Goal: Task Accomplishment & Management: Manage account settings

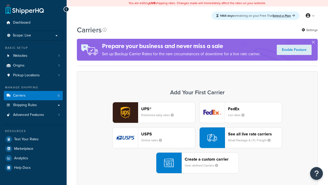
click at [255, 108] on header "FedEx" at bounding box center [255, 108] width 54 height 5
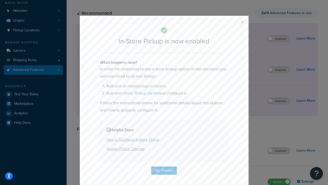
click at [235, 24] on button "button" at bounding box center [234, 23] width 1 height 1
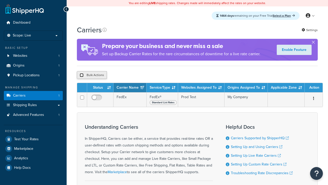
click at [82, 75] on input "checkbox" at bounding box center [82, 75] width 4 height 4
checkbox input "true"
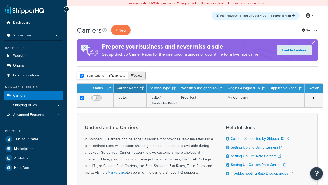
click at [138, 76] on button "Delete" at bounding box center [137, 76] width 18 height 8
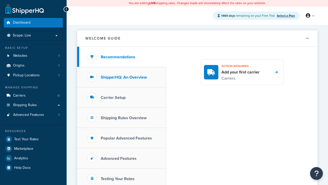
click at [124, 77] on h3 "ShipperHQ: An Overview" at bounding box center [124, 77] width 46 height 5
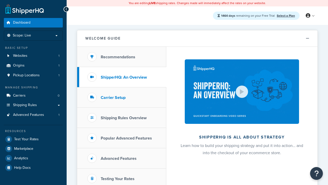
click at [113, 97] on h3 "Carrier Setup" at bounding box center [113, 97] width 25 height 5
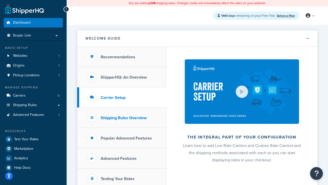
click at [124, 117] on h3 "Shipping Rules Overview" at bounding box center [124, 117] width 46 height 5
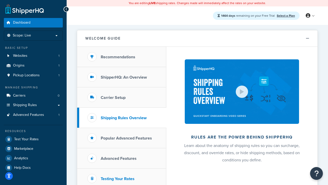
click at [126, 138] on h3 "Popular Advanced Features" at bounding box center [126, 138] width 51 height 5
click at [118, 178] on h3 "Testing Your Rates" at bounding box center [118, 178] width 34 height 5
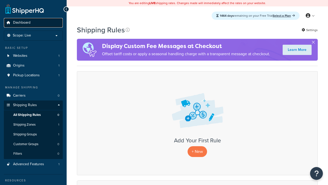
click at [22, 23] on span "Dashboard" at bounding box center [21, 23] width 17 height 4
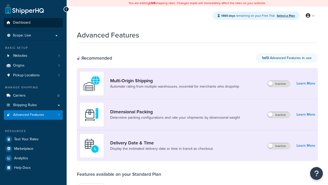
click at [22, 23] on span "Dashboard" at bounding box center [21, 23] width 17 height 4
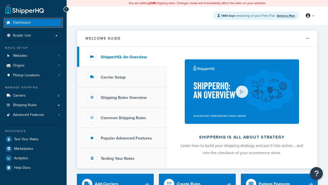
click at [22, 23] on span "Dashboard" at bounding box center [21, 23] width 17 height 4
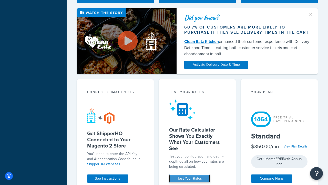
click at [190, 178] on link "Test Your Rates" at bounding box center [189, 178] width 41 height 8
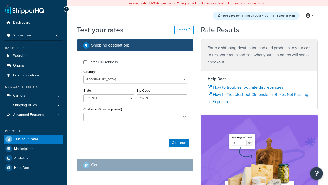
select select "TX"
click at [22, 23] on span "Dashboard" at bounding box center [21, 23] width 17 height 4
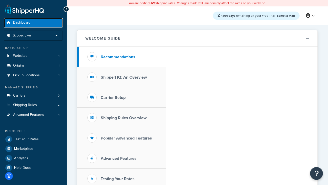
click at [22, 21] on span "Dashboard" at bounding box center [21, 23] width 17 height 4
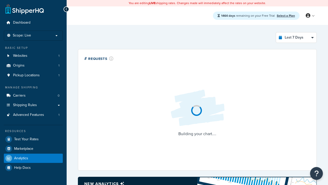
select select "last_7_days"
